Goal: Find contact information: Find contact information

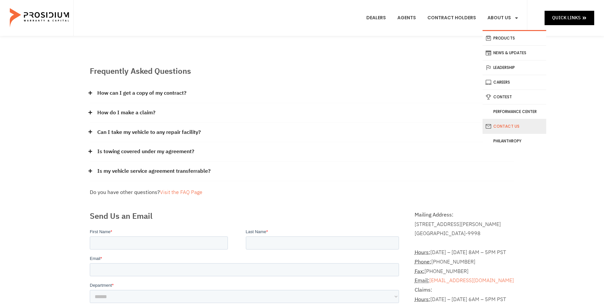
click at [519, 128] on link "Contact Us" at bounding box center [515, 126] width 64 height 14
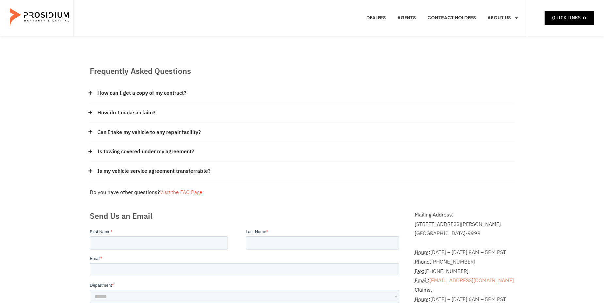
click at [90, 92] on icon at bounding box center [91, 93] width 4 height 4
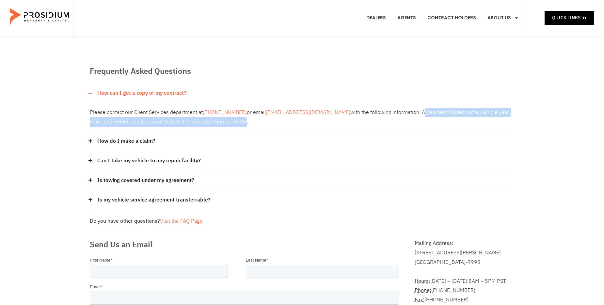
drag, startPoint x: 214, startPoint y: 124, endPoint x: 388, endPoint y: 109, distance: 174.0
click at [388, 109] on div "Please contact our Client Services department at [PHONE_NUMBER] or email [EMAIL…" at bounding box center [302, 117] width 425 height 29
drag, startPoint x: 388, startPoint y: 109, endPoint x: 394, endPoint y: 111, distance: 6.8
copy div "Agreement holder name, vehicle year, make and model, and last six of Vehicle Id…"
